Goal: Book appointment/travel/reservation

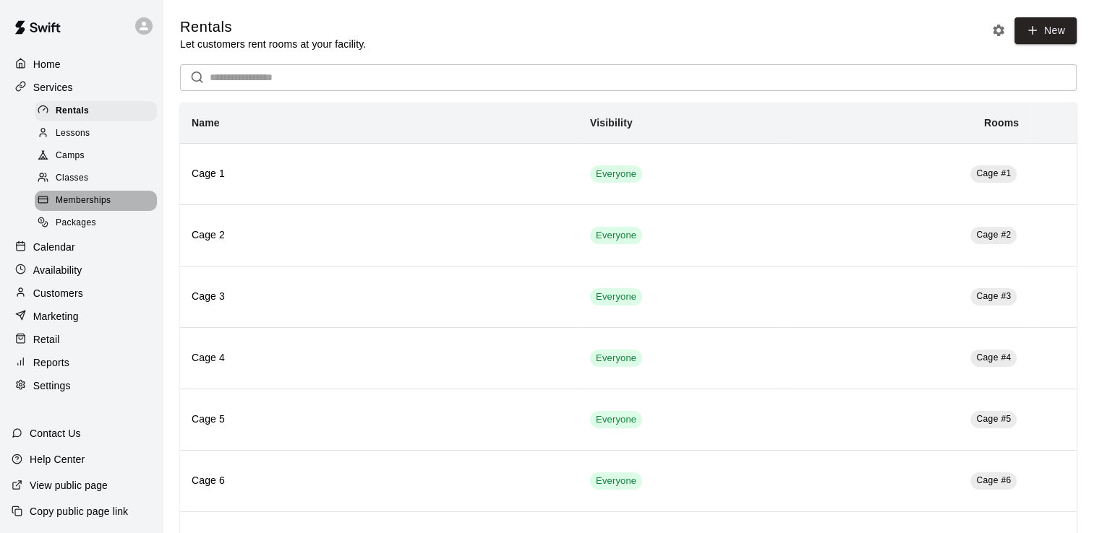
click at [99, 204] on span "Memberships" at bounding box center [83, 201] width 55 height 14
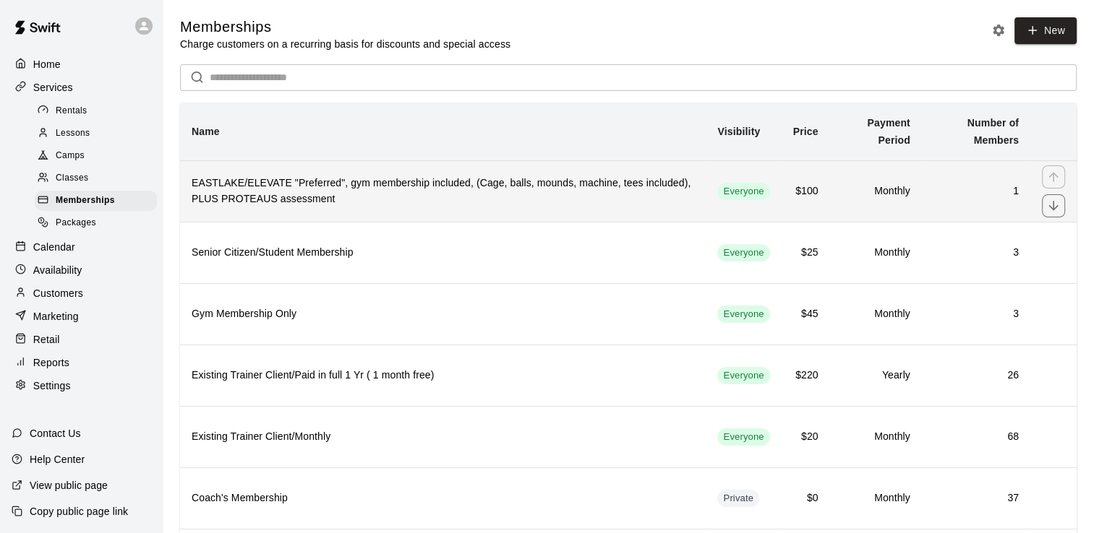
click at [288, 181] on h6 "EASTLAKE/ELEVATE "Preferred", gym membership included, (Cage, balls, mounds, ma…" at bounding box center [443, 192] width 502 height 32
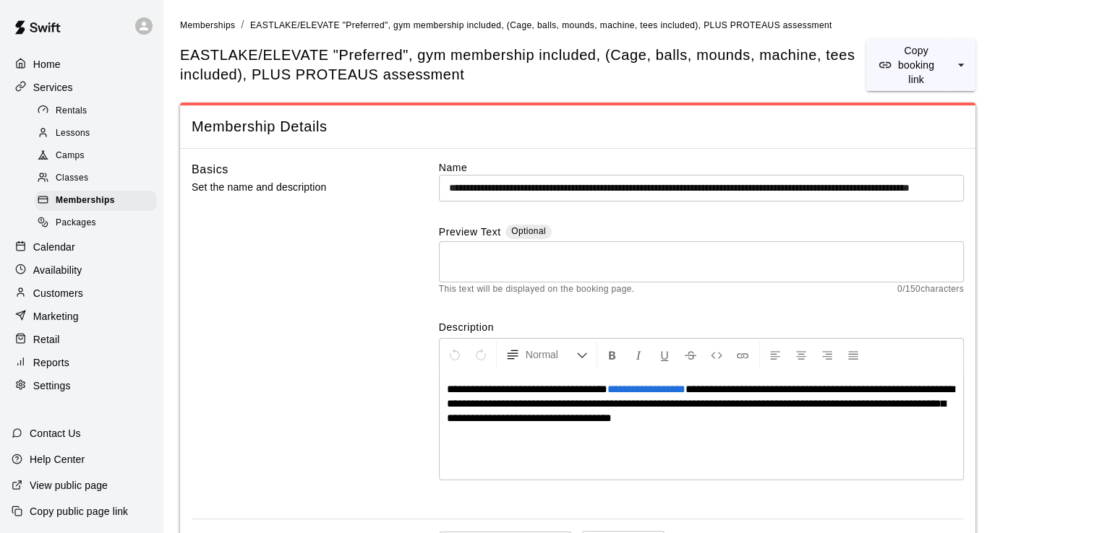
click at [549, 185] on input "**********" at bounding box center [701, 188] width 525 height 27
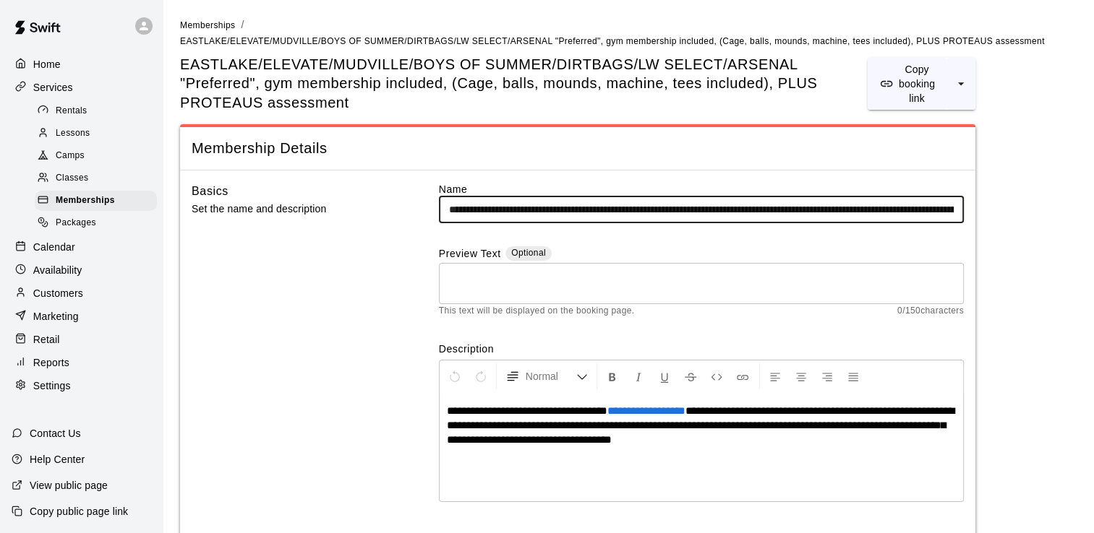
click at [925, 209] on input "**********" at bounding box center [701, 210] width 525 height 27
type input "**********"
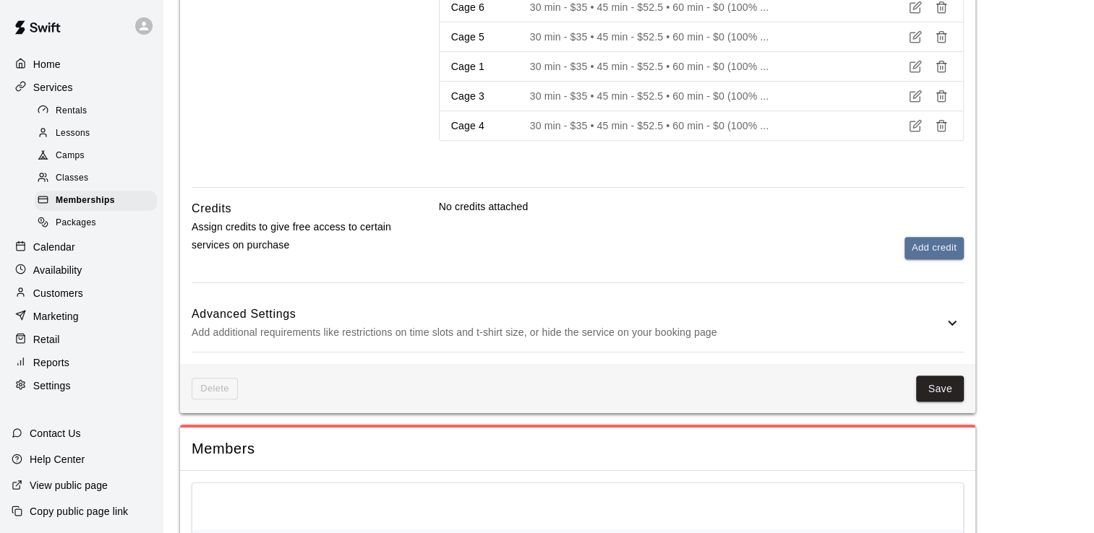
scroll to position [734, 0]
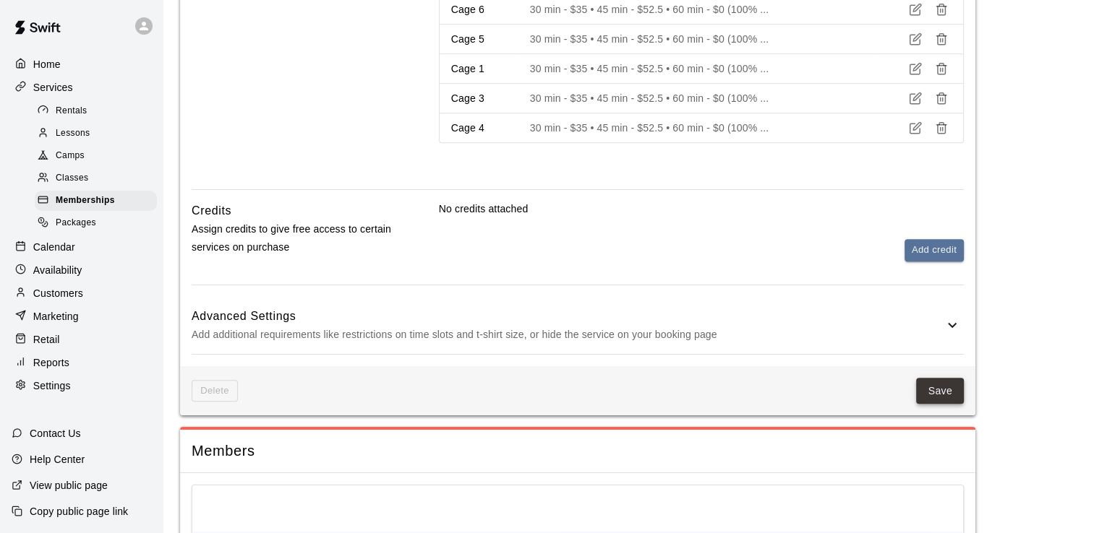
click at [949, 390] on button "Save" at bounding box center [940, 391] width 48 height 27
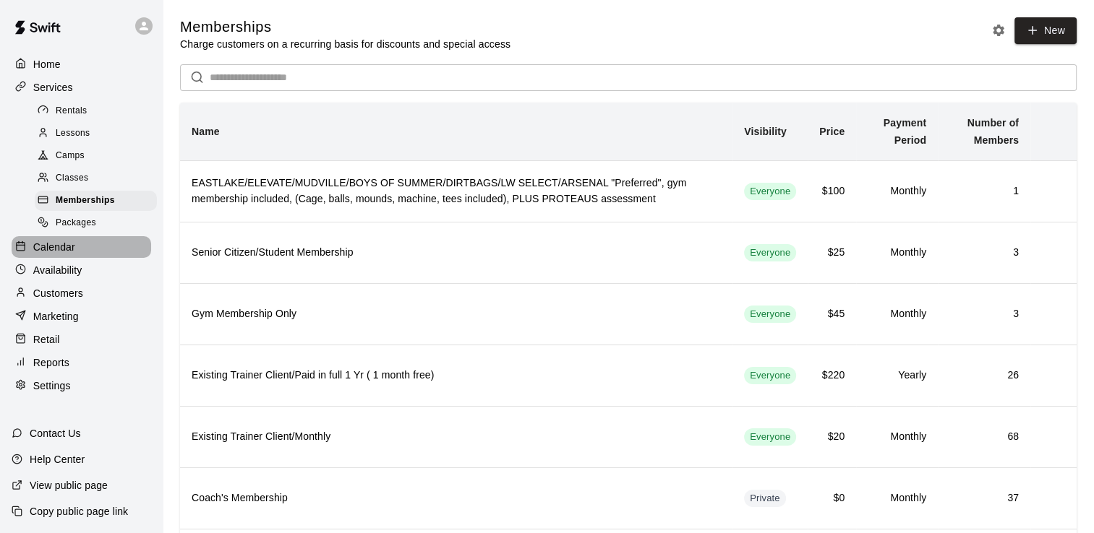
click at [64, 254] on p "Calendar" at bounding box center [54, 247] width 42 height 14
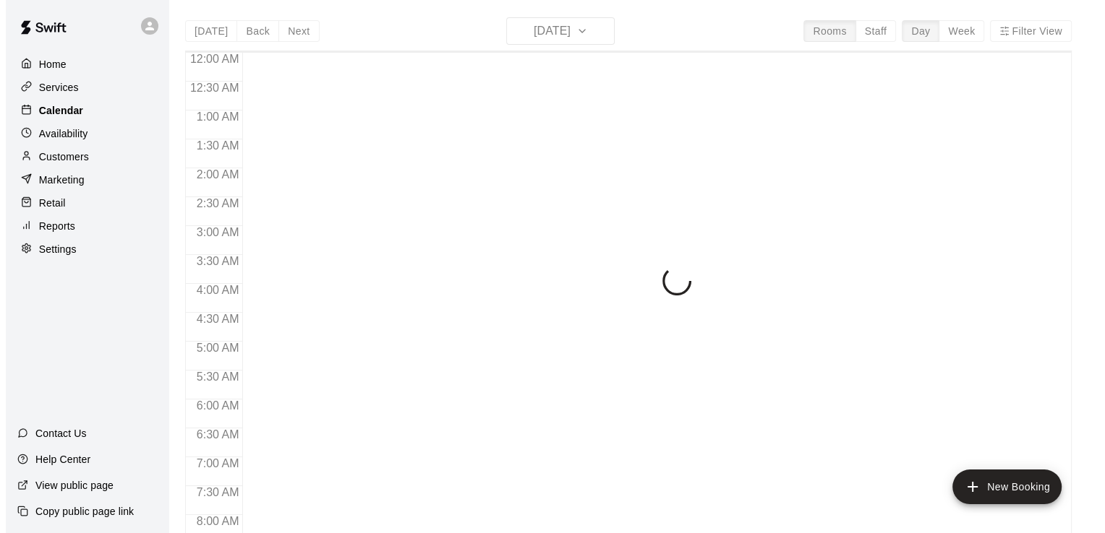
scroll to position [327, 0]
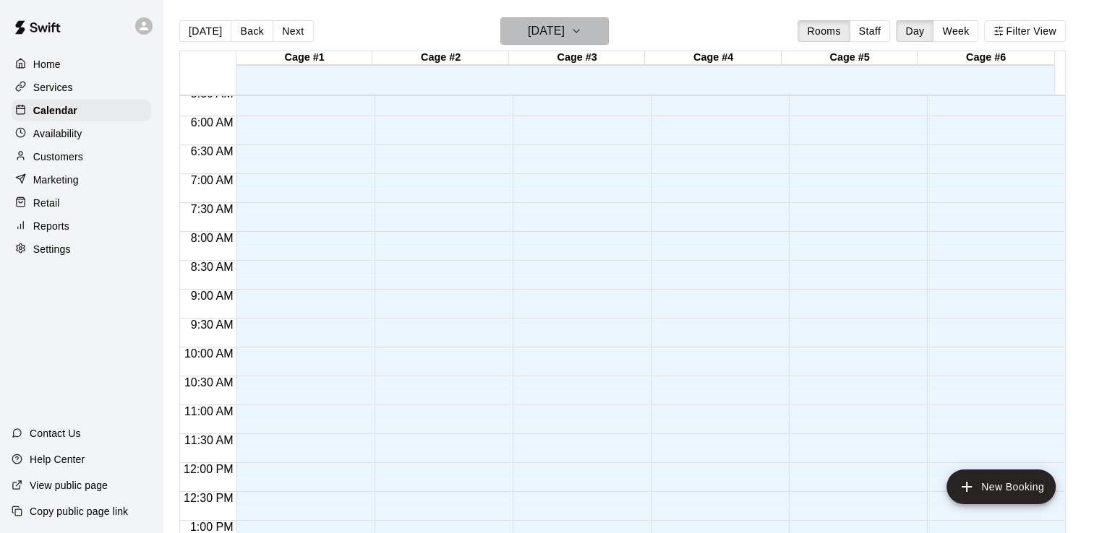
click at [579, 31] on icon "button" at bounding box center [576, 31] width 6 height 3
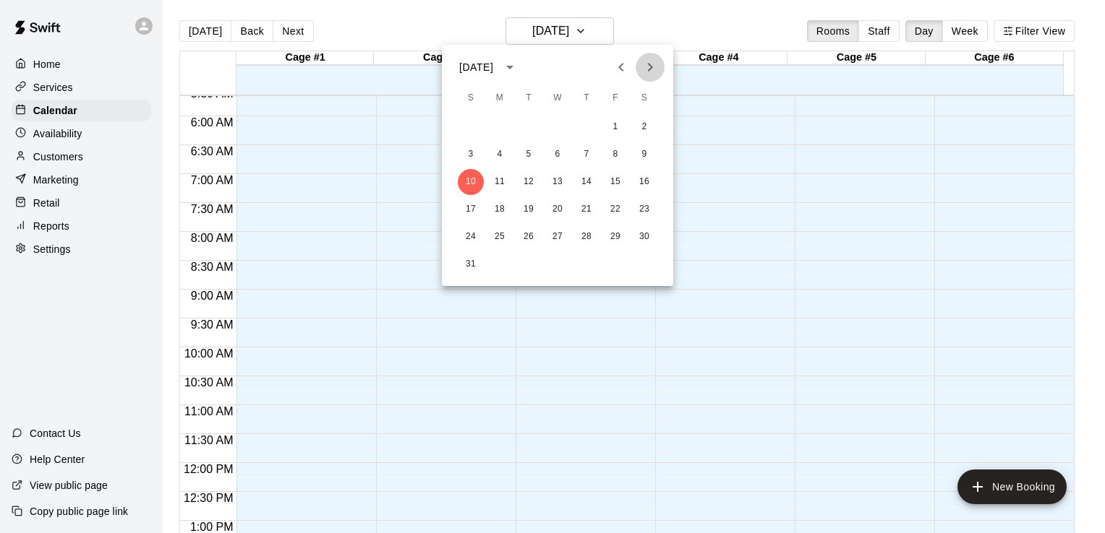
click at [652, 68] on icon "Next month" at bounding box center [649, 67] width 17 height 17
click at [468, 155] on button "2" at bounding box center [471, 155] width 26 height 26
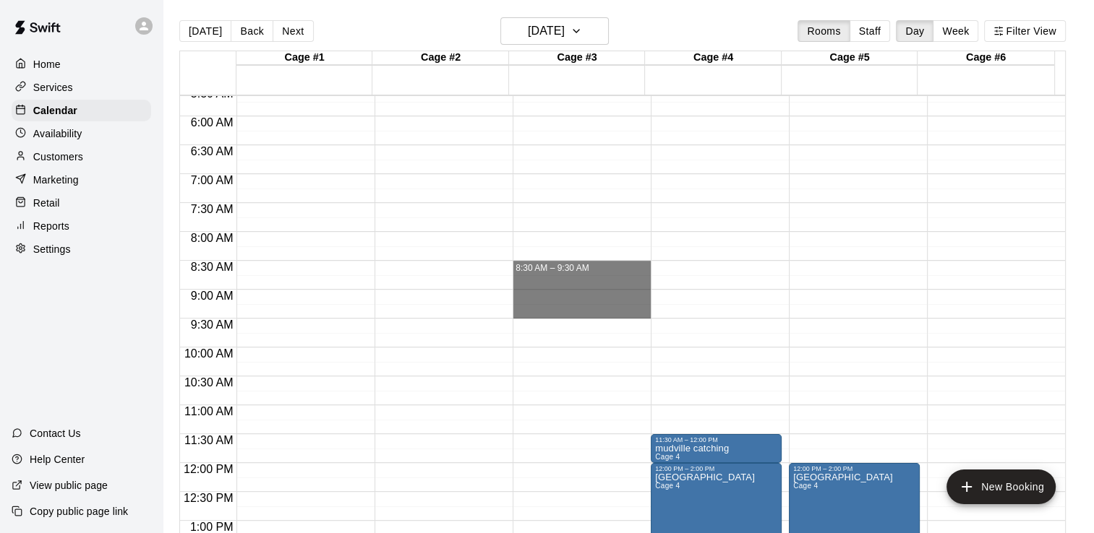
drag, startPoint x: 610, startPoint y: 267, endPoint x: 611, endPoint y: 314, distance: 47.0
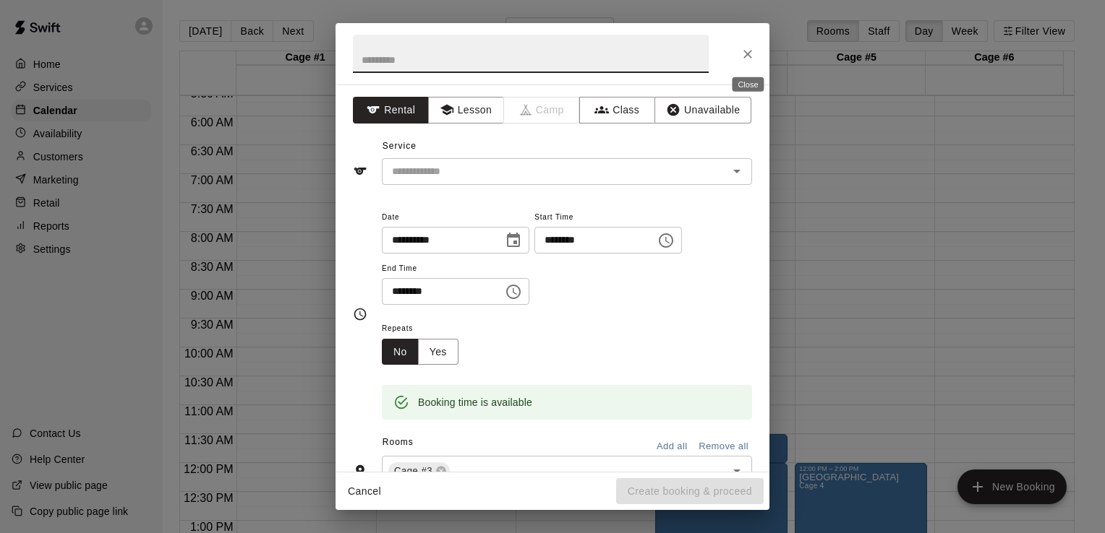
click at [749, 57] on icon "Close" at bounding box center [747, 54] width 14 height 14
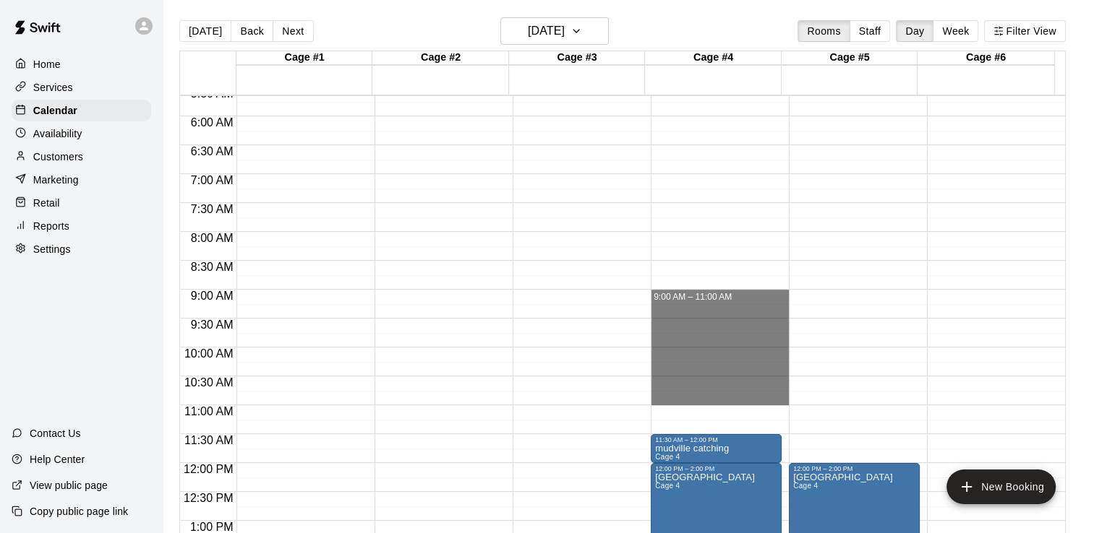
drag, startPoint x: 669, startPoint y: 291, endPoint x: 677, endPoint y: 393, distance: 101.6
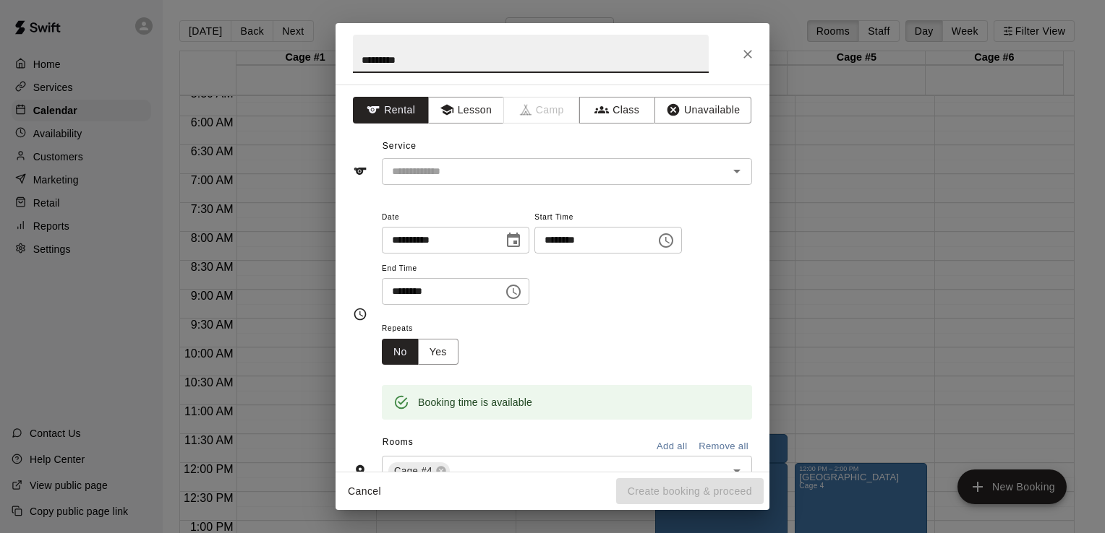
type input "*********"
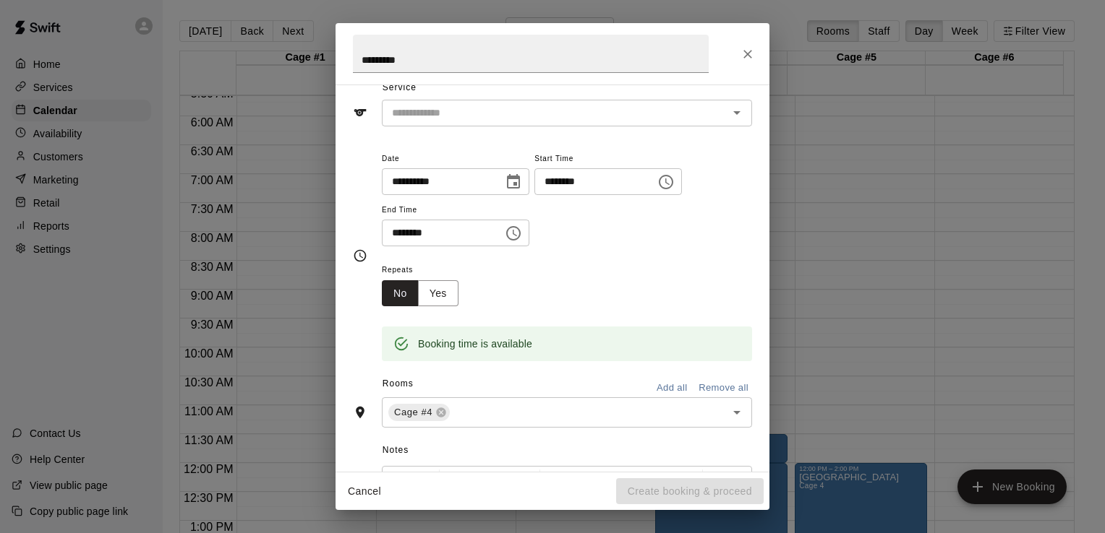
scroll to position [64, 0]
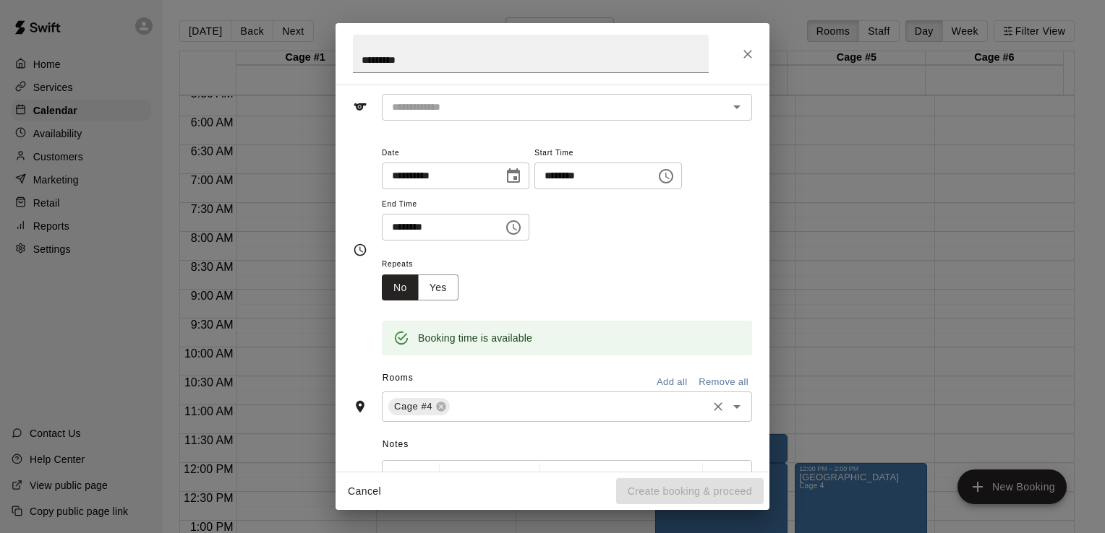
click at [490, 408] on input "text" at bounding box center [578, 407] width 253 height 18
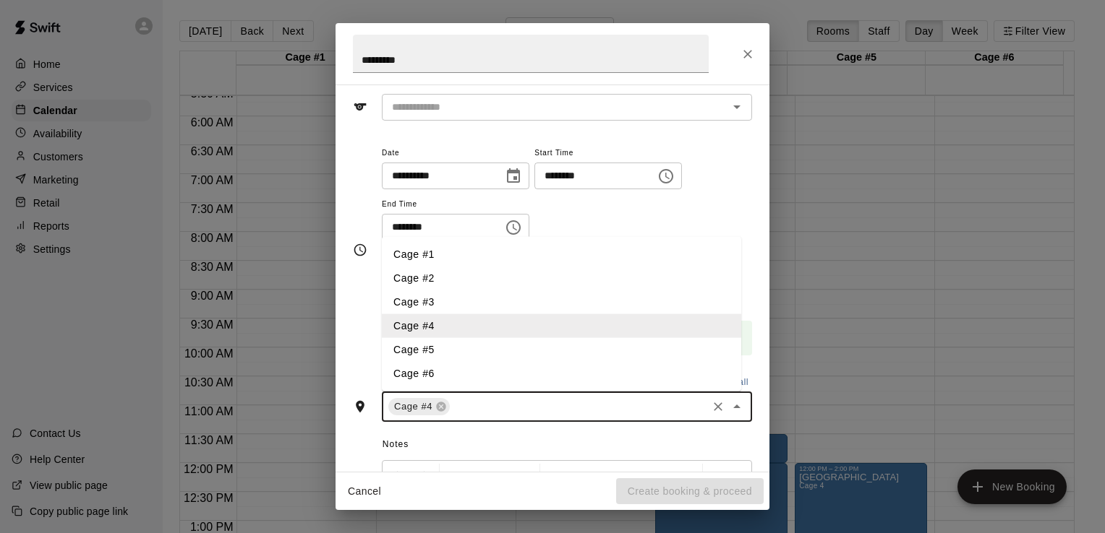
click at [437, 347] on li "Cage #5" at bounding box center [561, 350] width 359 height 24
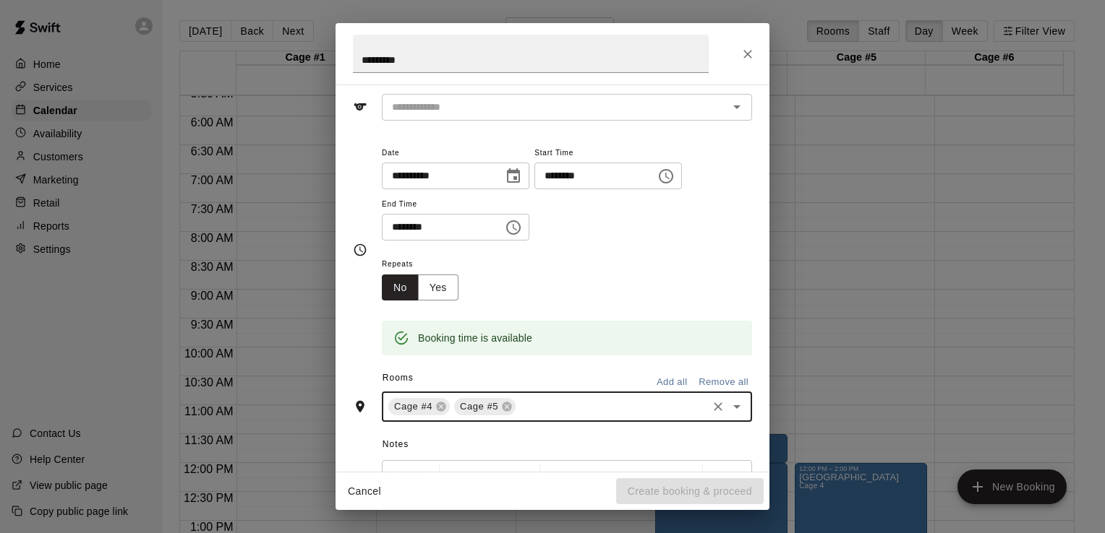
click at [536, 406] on input "text" at bounding box center [611, 407] width 187 height 18
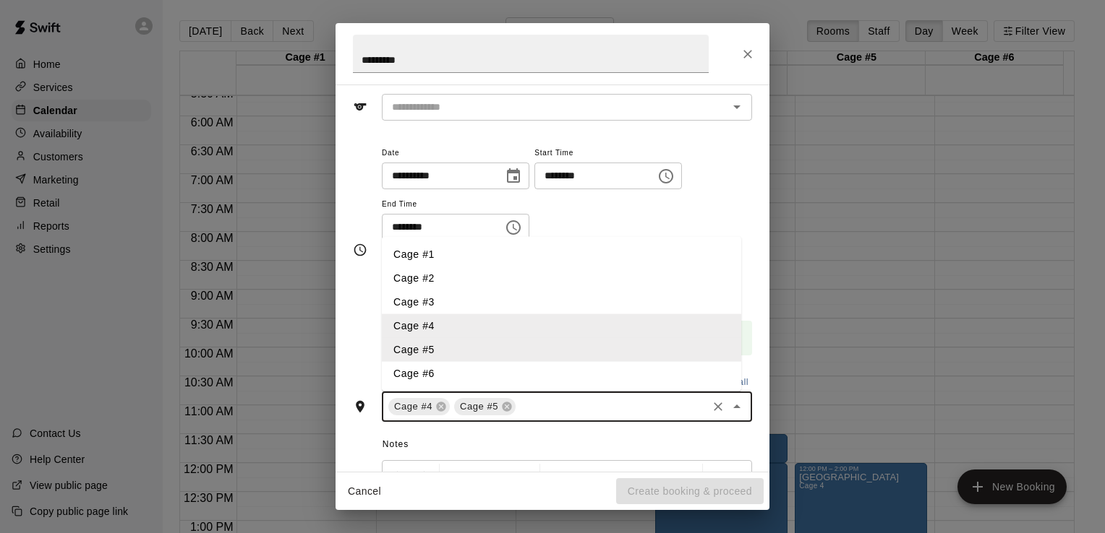
click at [428, 376] on li "Cage #6" at bounding box center [561, 374] width 359 height 24
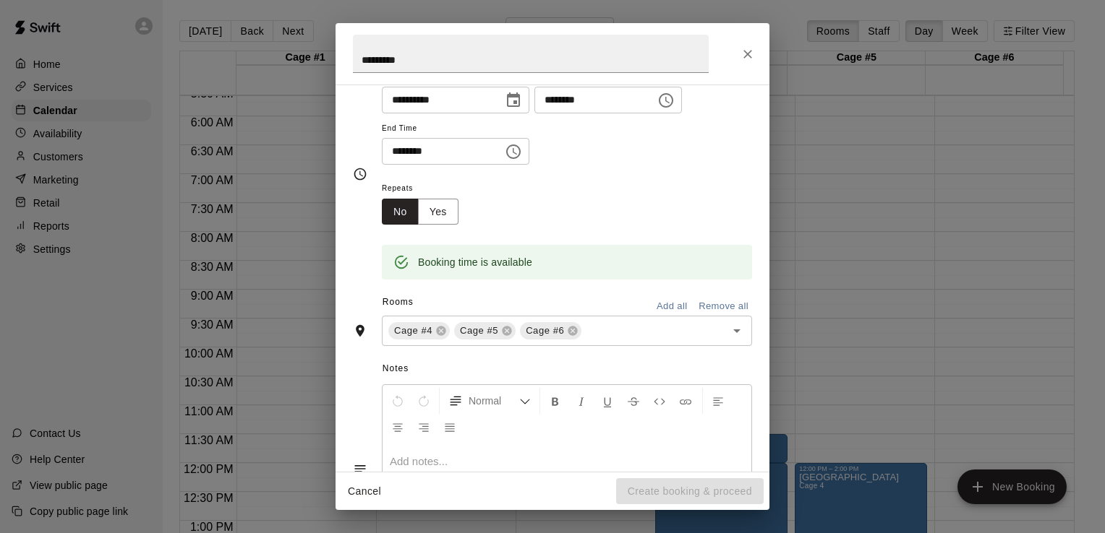
scroll to position [187, 0]
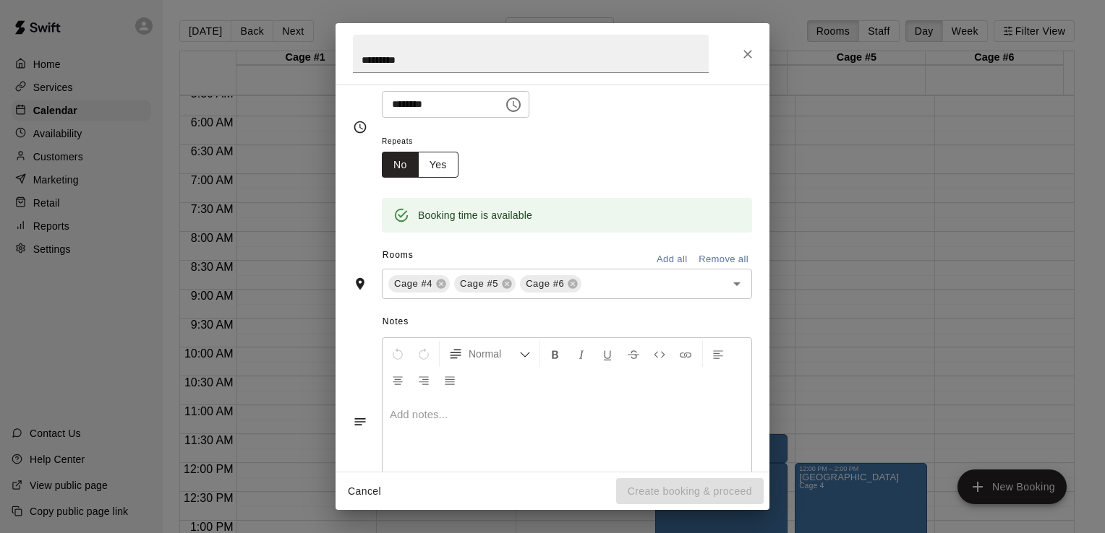
click at [451, 160] on button "Yes" at bounding box center [438, 165] width 40 height 27
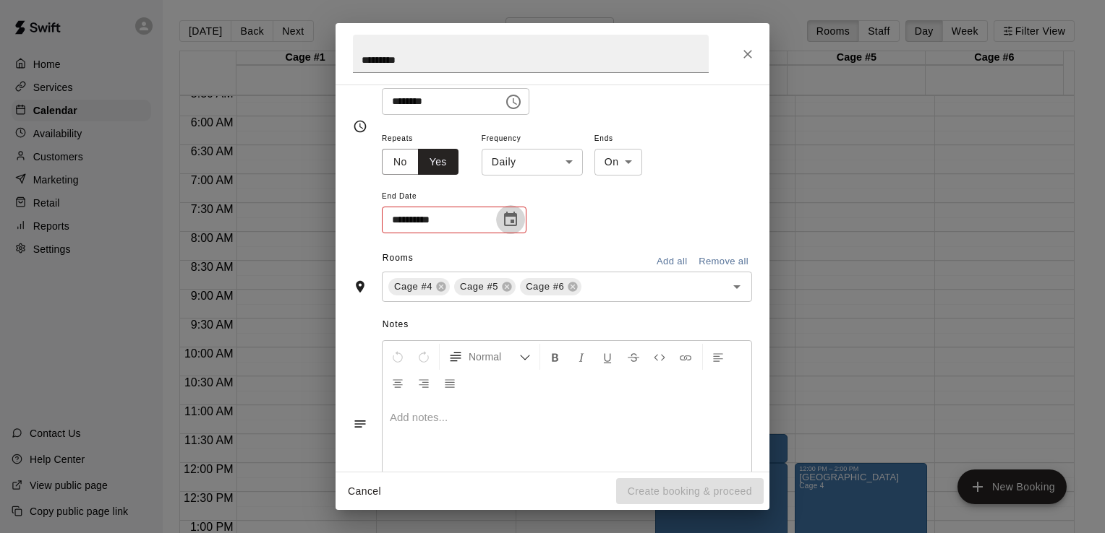
click at [512, 218] on icon "Choose date" at bounding box center [510, 219] width 17 height 17
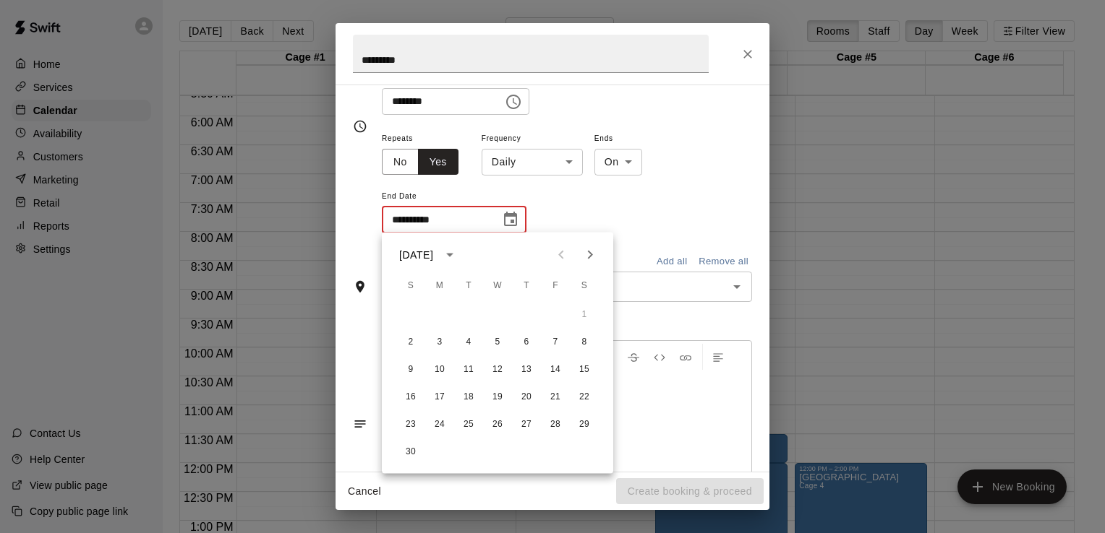
click at [592, 257] on icon "Next month" at bounding box center [589, 255] width 17 height 17
click at [587, 256] on icon "Next month" at bounding box center [589, 255] width 17 height 17
click at [559, 251] on icon "Previous month" at bounding box center [560, 255] width 17 height 17
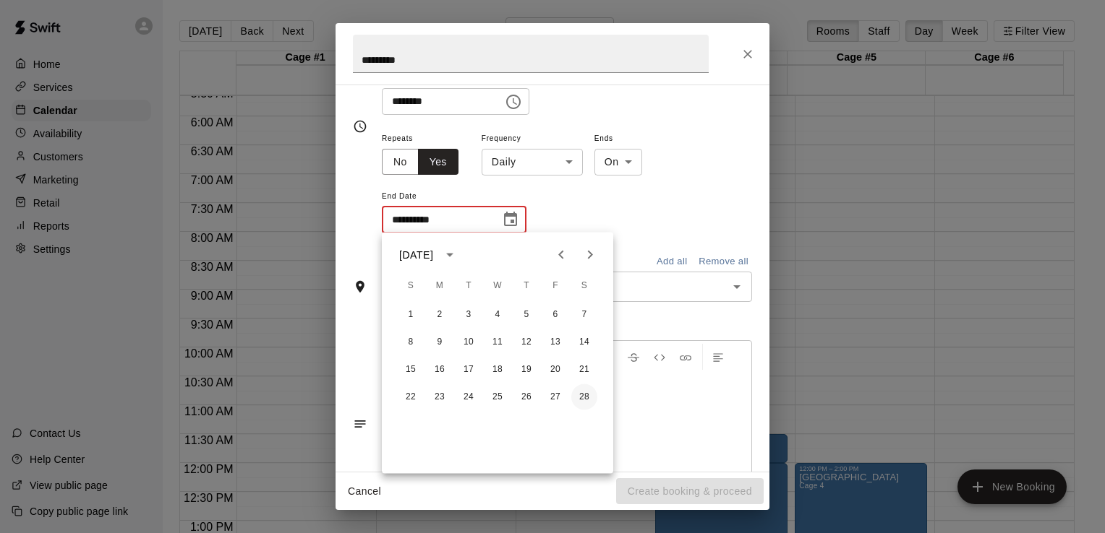
click at [587, 396] on button "28" at bounding box center [584, 398] width 26 height 26
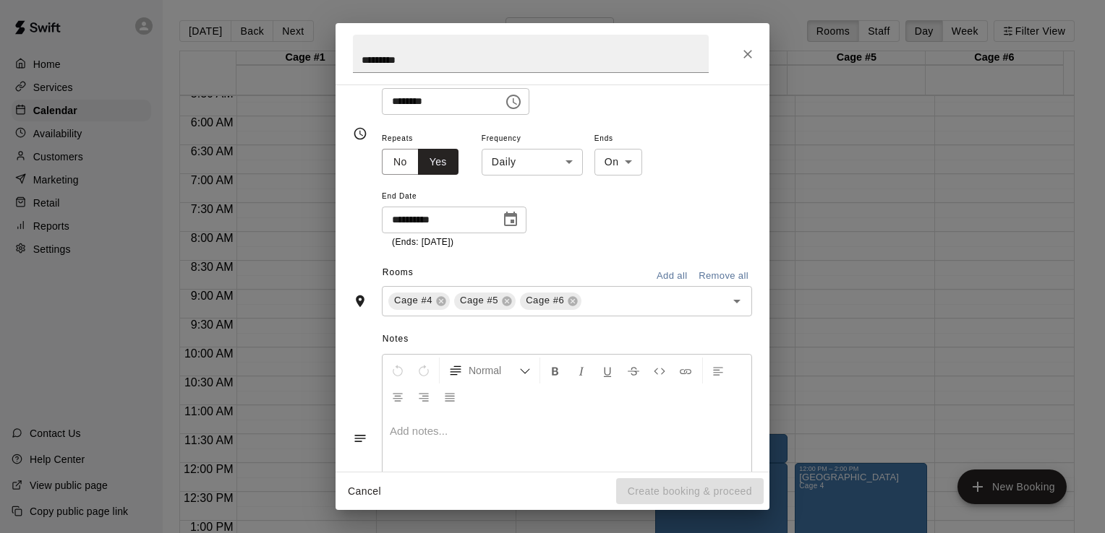
type input "**********"
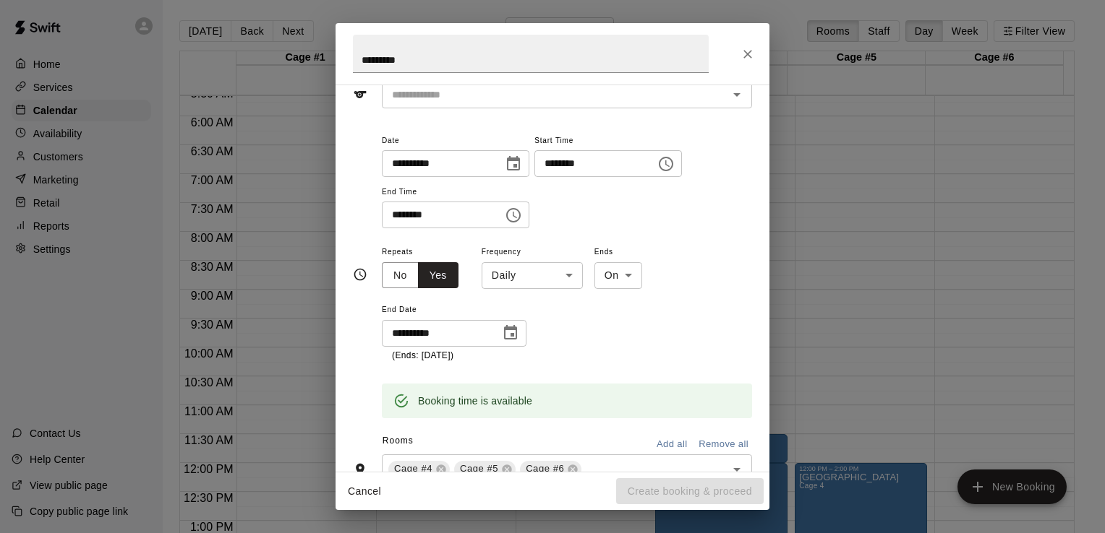
scroll to position [73, 0]
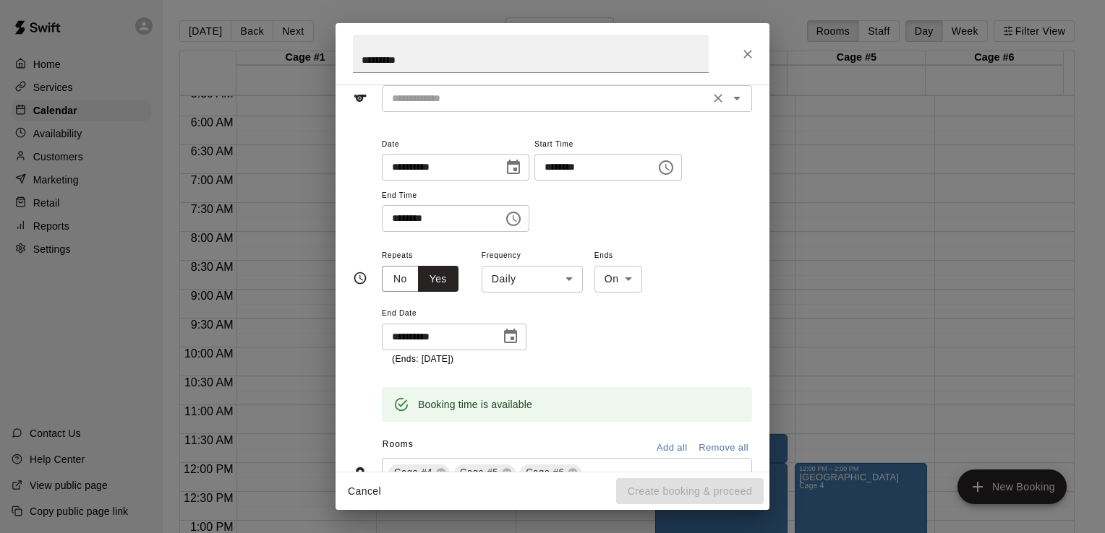
click at [733, 97] on icon "Open" at bounding box center [736, 99] width 7 height 4
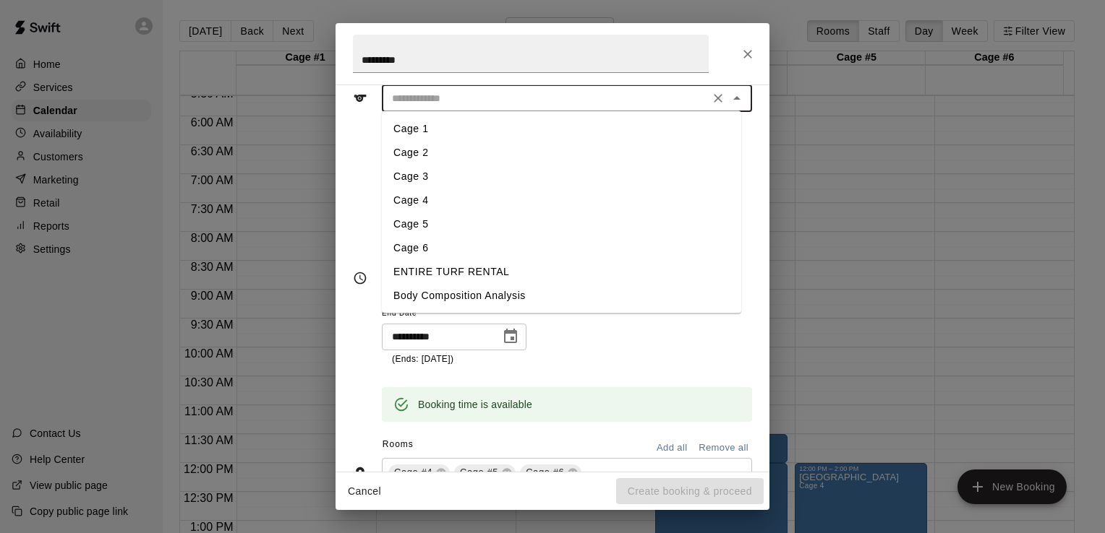
click at [426, 202] on li "Cage 4" at bounding box center [561, 201] width 359 height 24
type input "******"
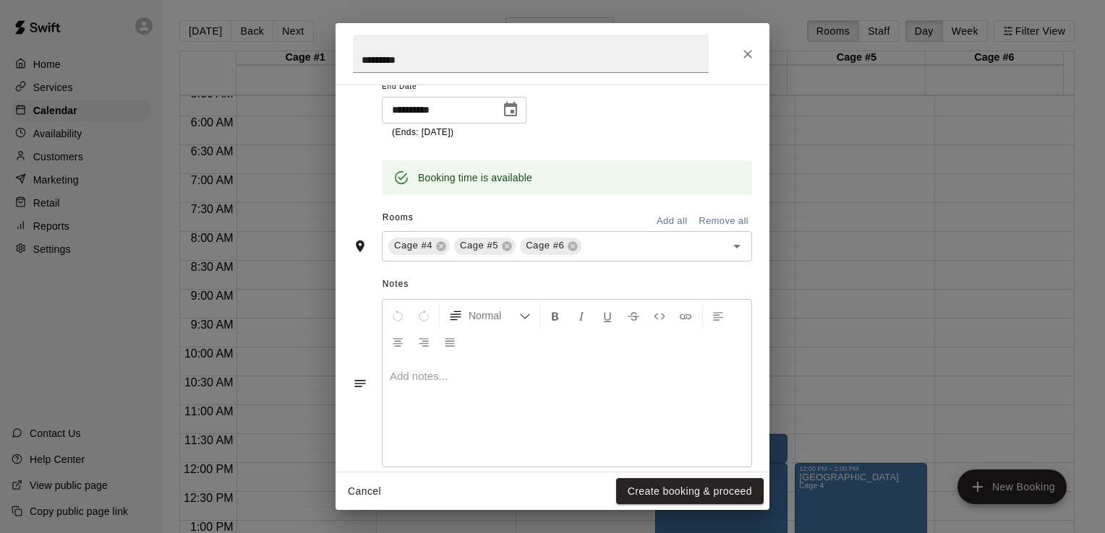
scroll to position [301, 0]
click at [714, 488] on button "Create booking & proceed" at bounding box center [689, 492] width 147 height 27
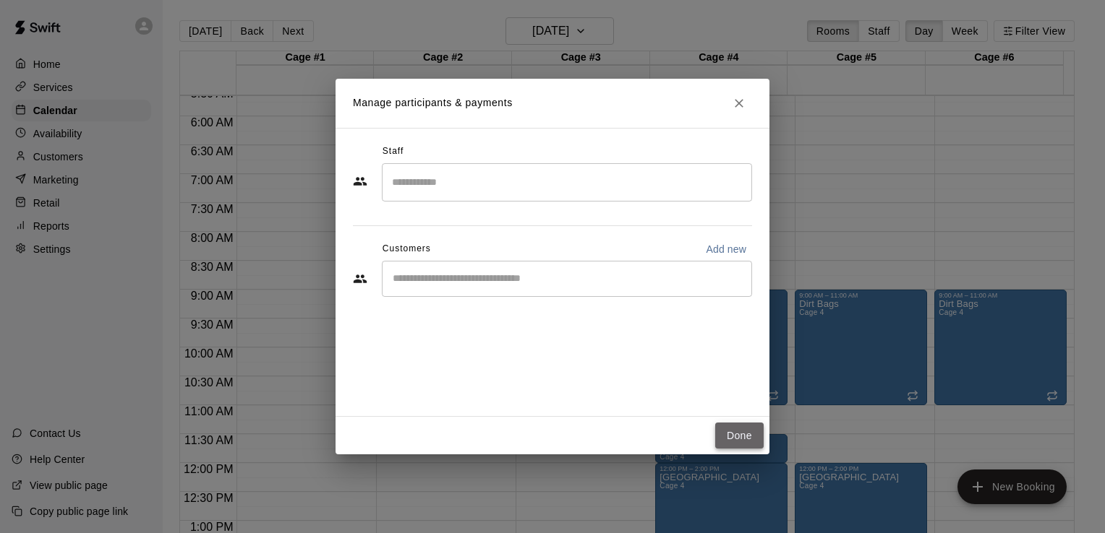
click at [731, 424] on button "Done" at bounding box center [739, 436] width 48 height 27
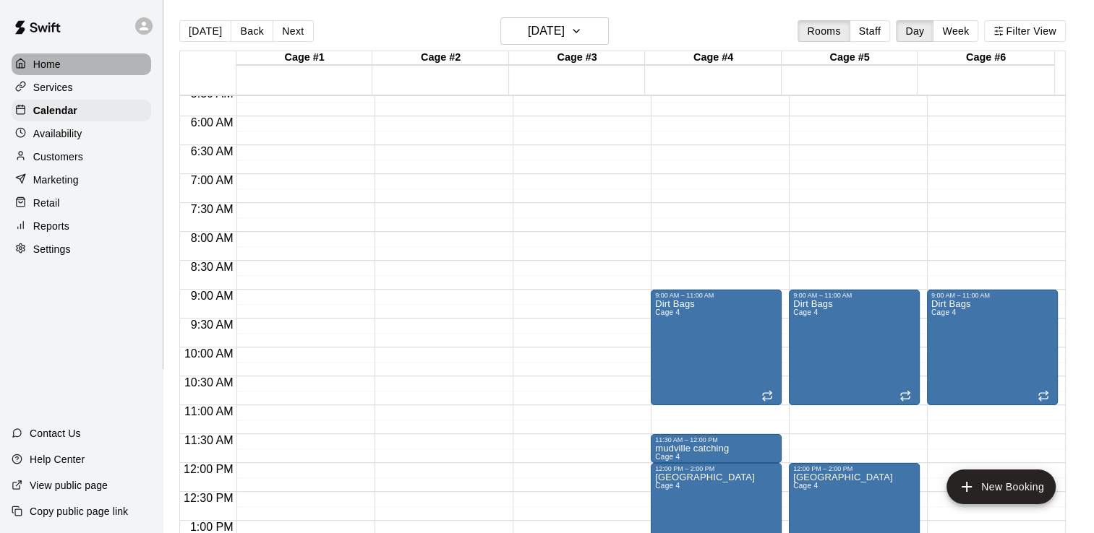
click at [46, 63] on p "Home" at bounding box center [46, 64] width 27 height 14
